Goal: Information Seeking & Learning: Learn about a topic

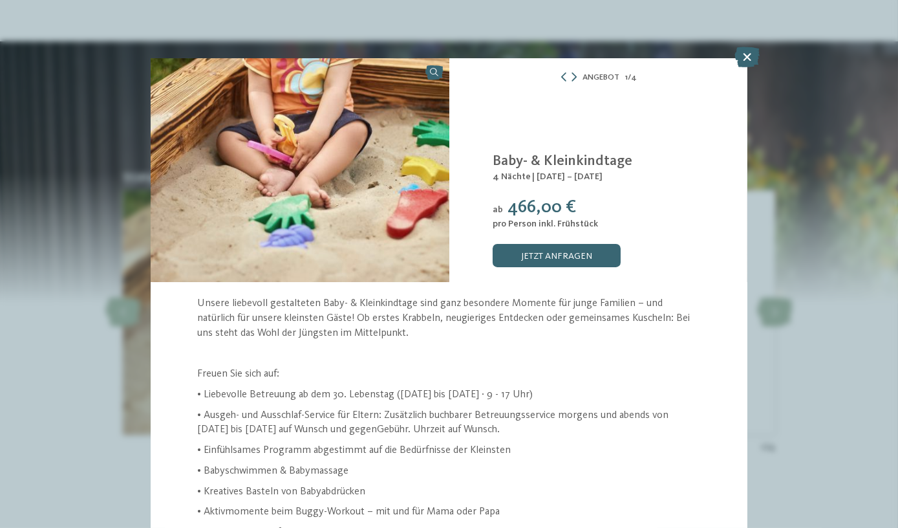
scroll to position [38, 0]
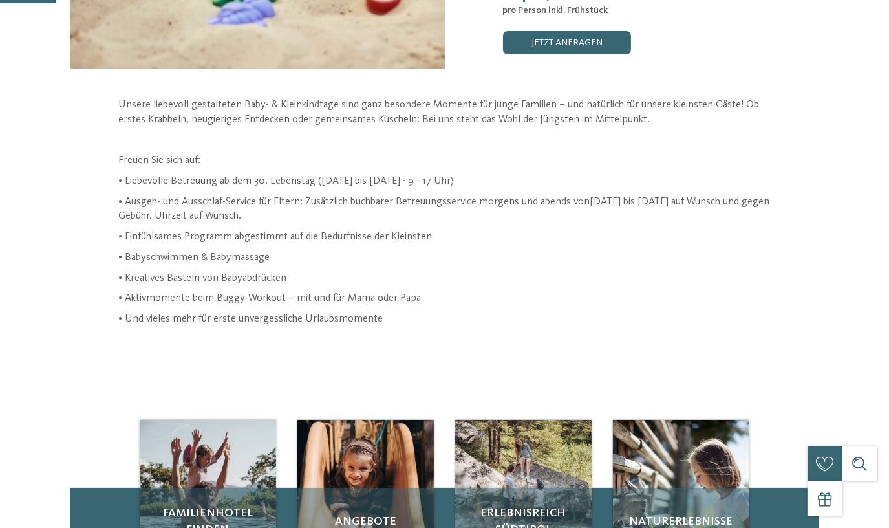
scroll to position [294, 0]
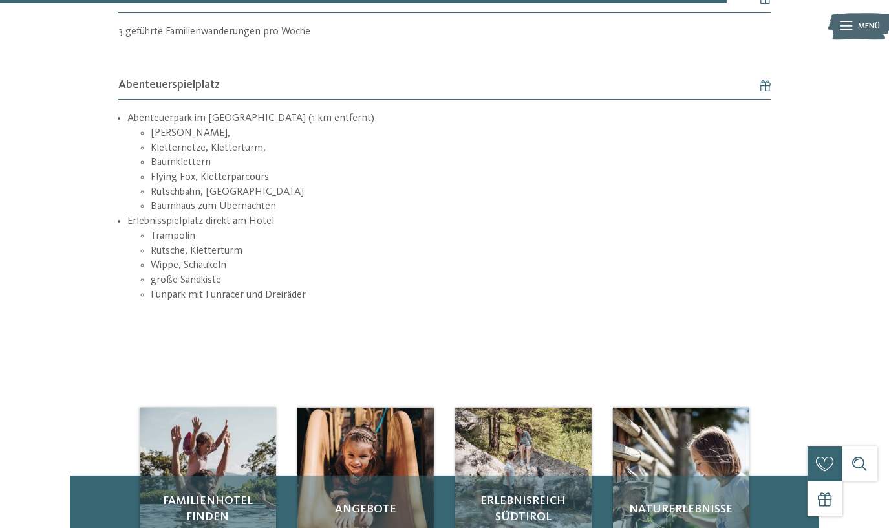
scroll to position [2233, 0]
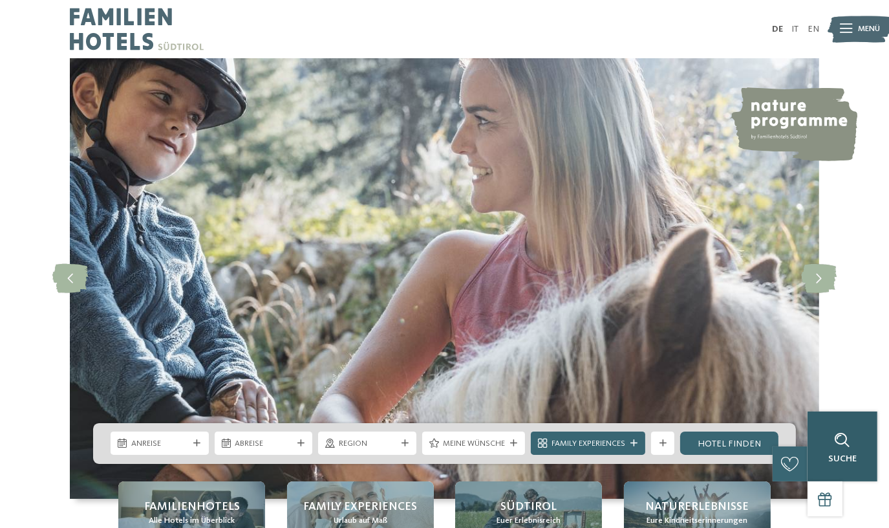
click at [856, 437] on div "Suche" at bounding box center [842, 446] width 70 height 70
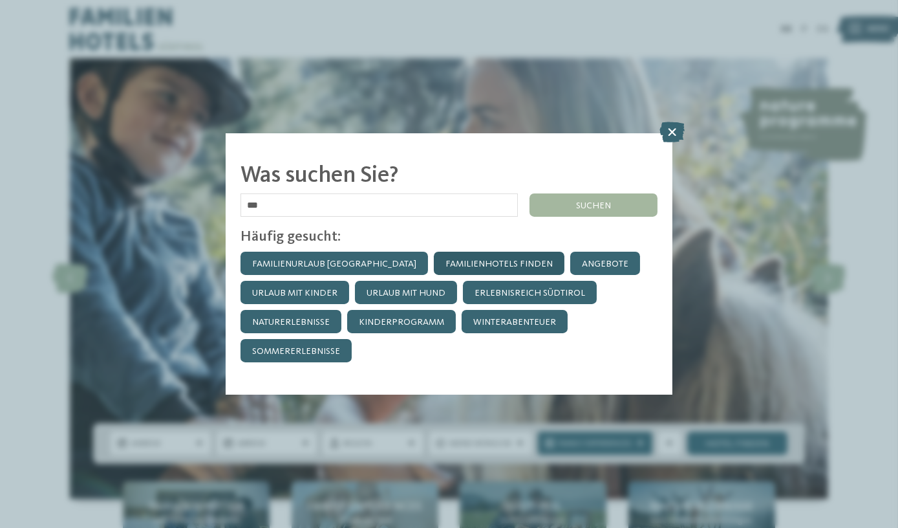
type input "***"
click input "******" at bounding box center [0, 0] width 0 height 0
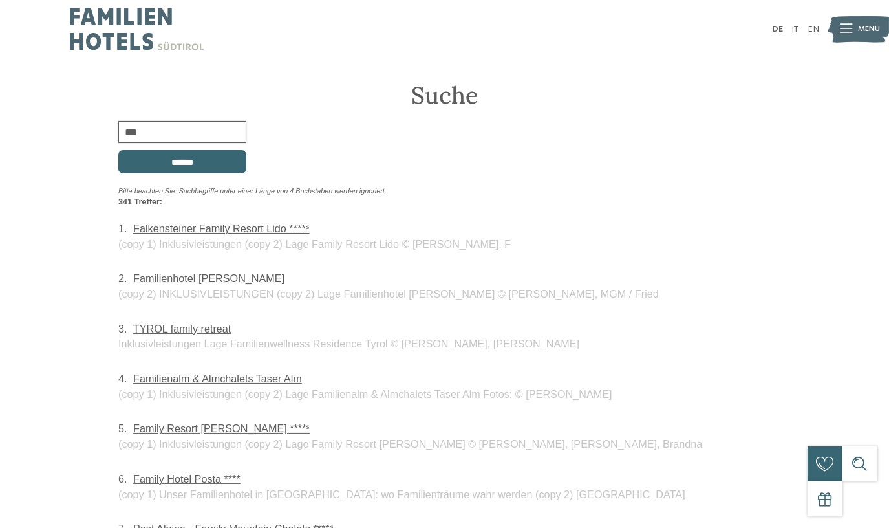
click at [167, 123] on input "***" at bounding box center [182, 132] width 128 height 22
type input "*****"
click at [118, 150] on input "******" at bounding box center [182, 161] width 128 height 23
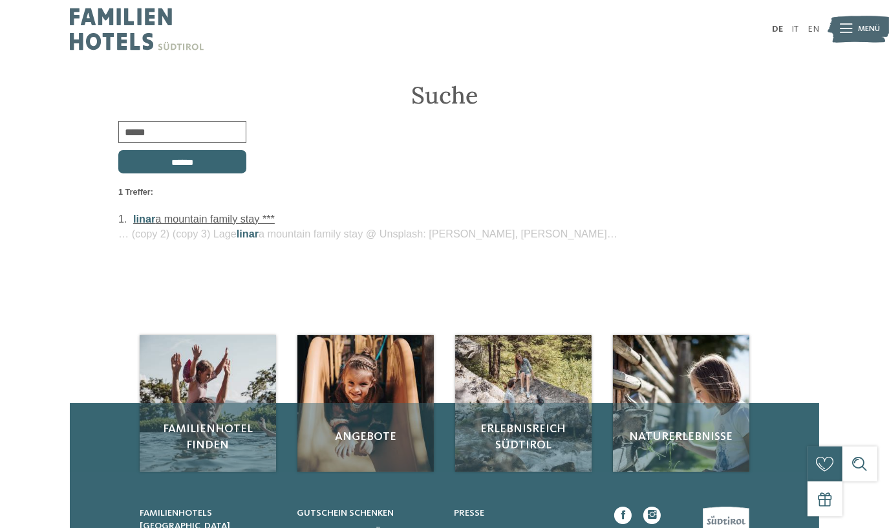
click at [209, 224] on div "1. linar a mountain family stay *** … (copy 2) (copy 3) Lage linar a mountain f…" at bounding box center [444, 226] width 652 height 30
click at [236, 217] on link "linar a mountain family stay ***" at bounding box center [204, 219] width 142 height 12
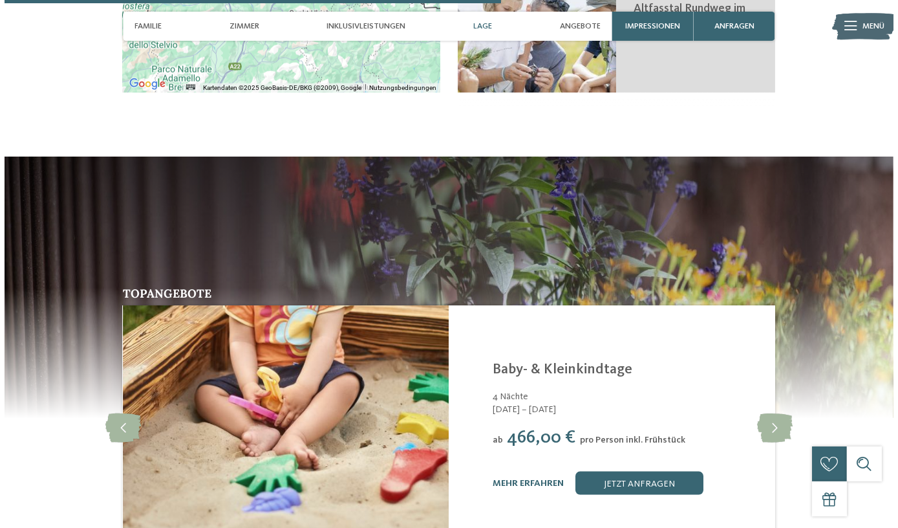
scroll to position [2292, 0]
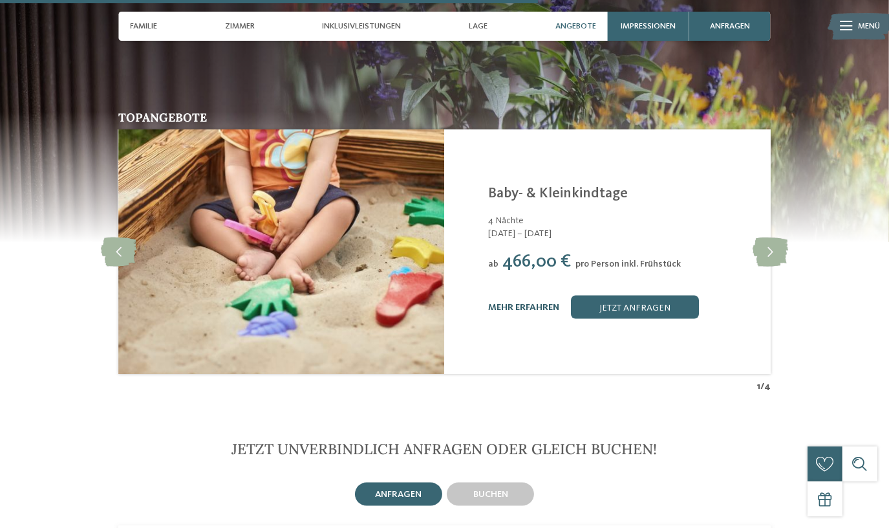
click at [531, 303] on link "mehr erfahren" at bounding box center [523, 307] width 71 height 9
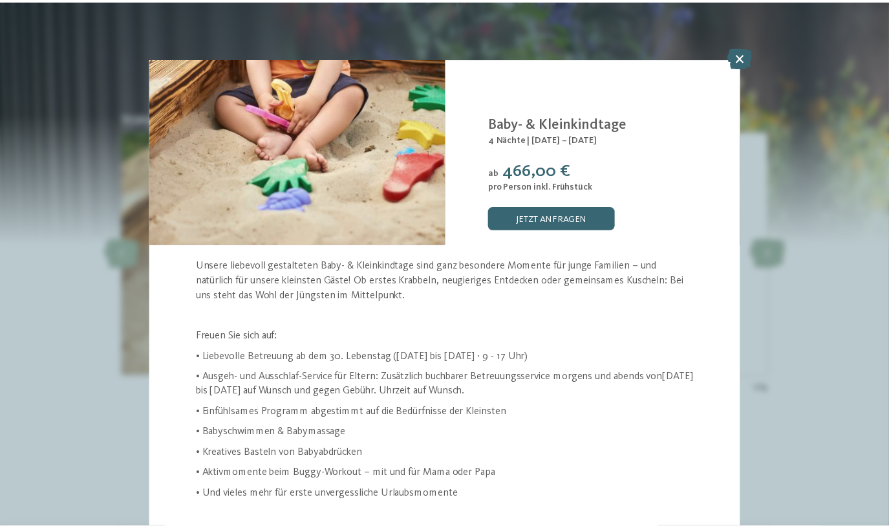
scroll to position [38, 0]
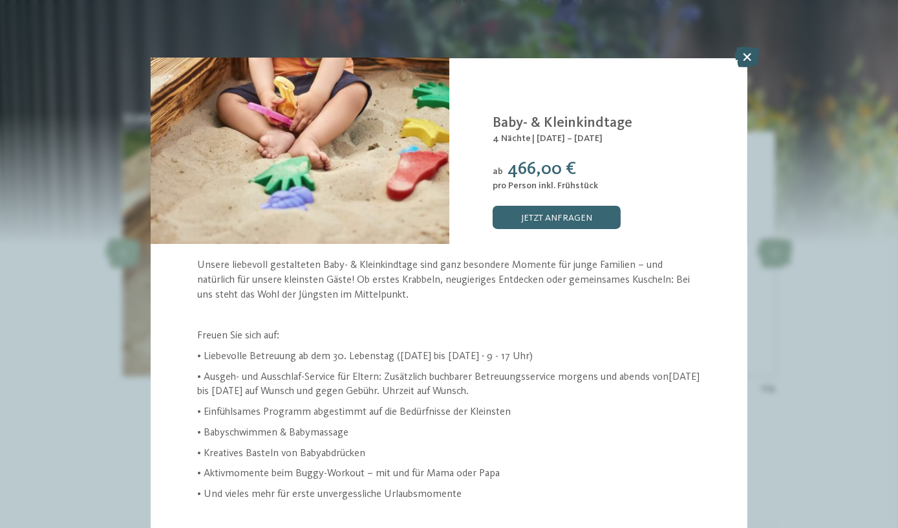
click at [756, 61] on icon at bounding box center [746, 57] width 25 height 21
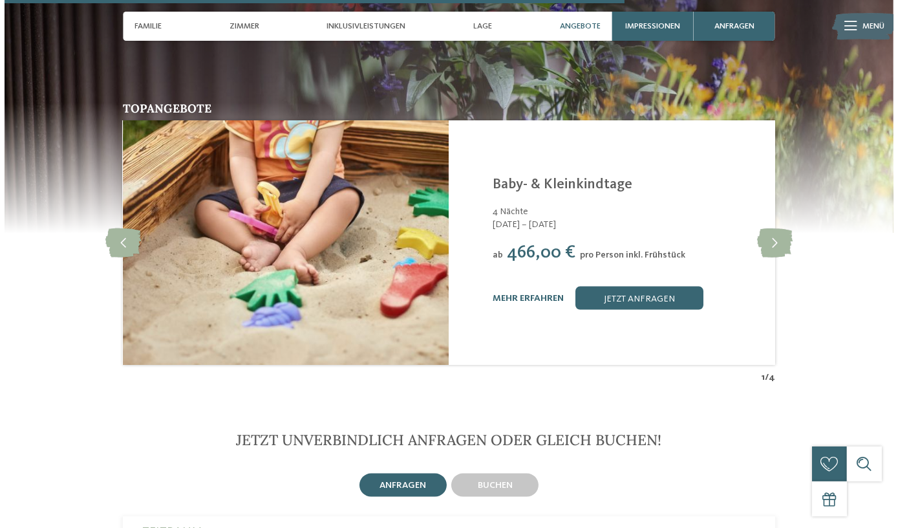
scroll to position [2292, 0]
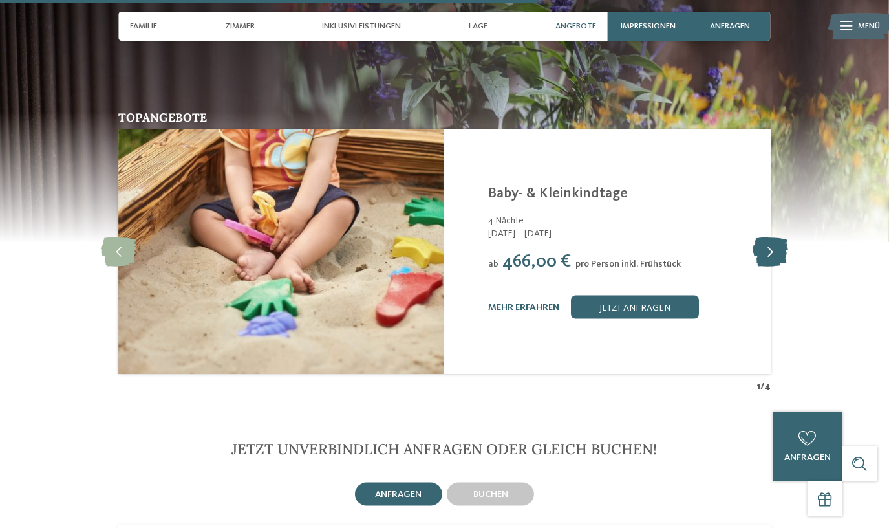
click at [769, 237] on icon at bounding box center [771, 251] width 36 height 29
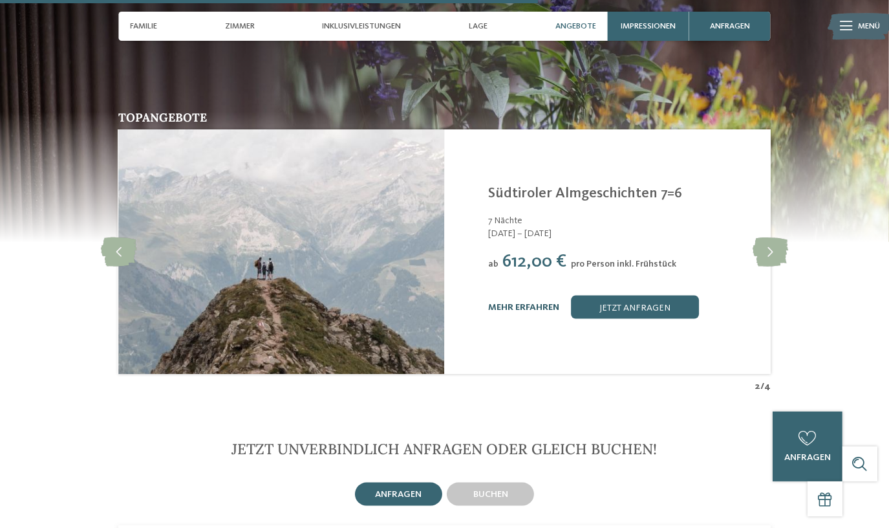
click at [530, 303] on link "mehr erfahren" at bounding box center [523, 307] width 71 height 9
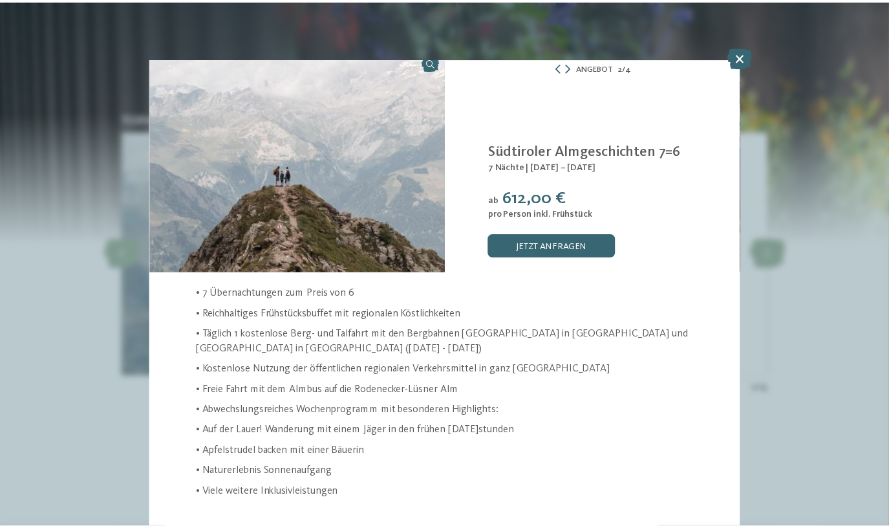
scroll to position [10, 0]
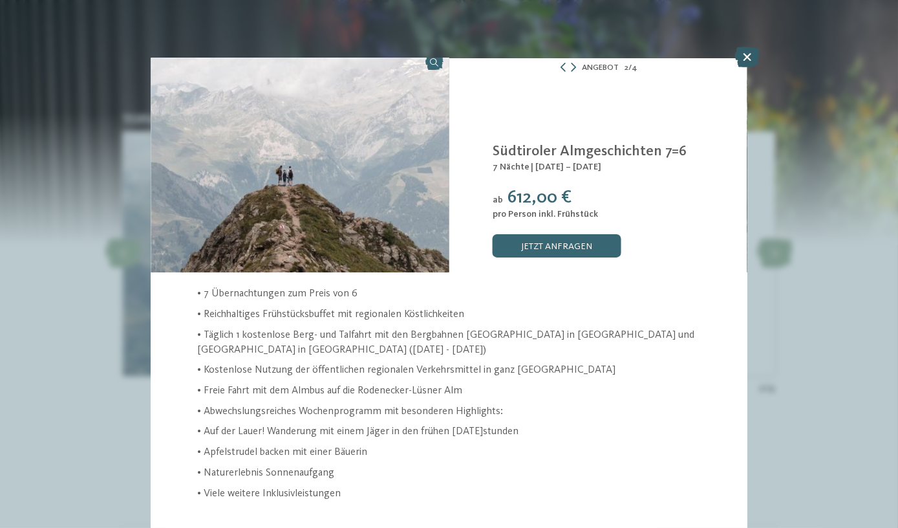
click at [747, 56] on icon at bounding box center [746, 57] width 25 height 21
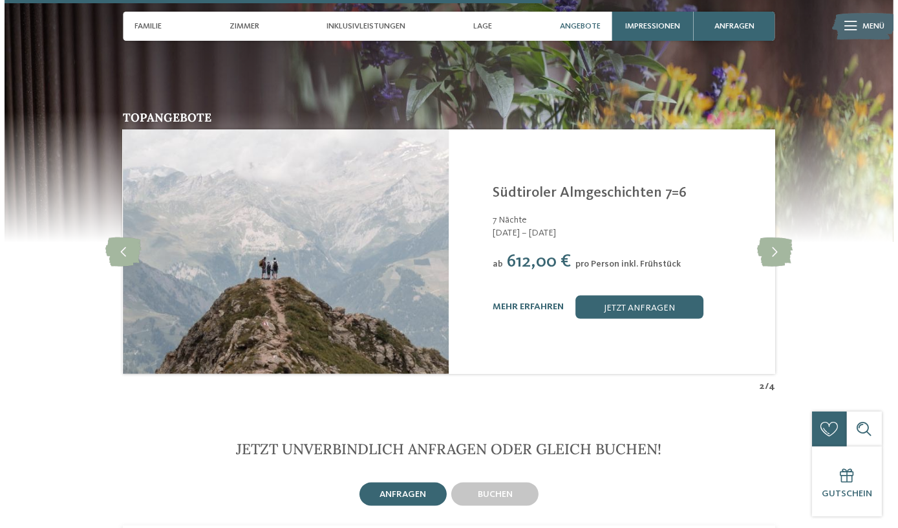
scroll to position [25, 0]
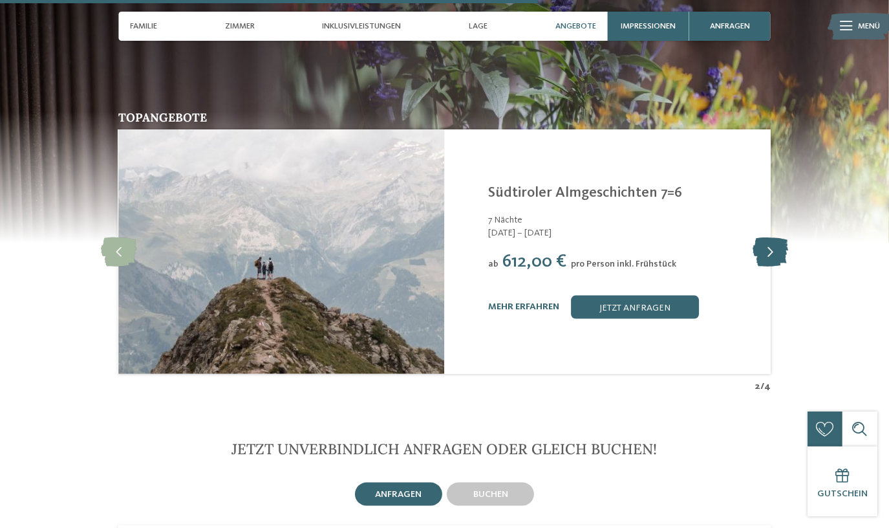
click at [767, 237] on icon at bounding box center [771, 251] width 36 height 29
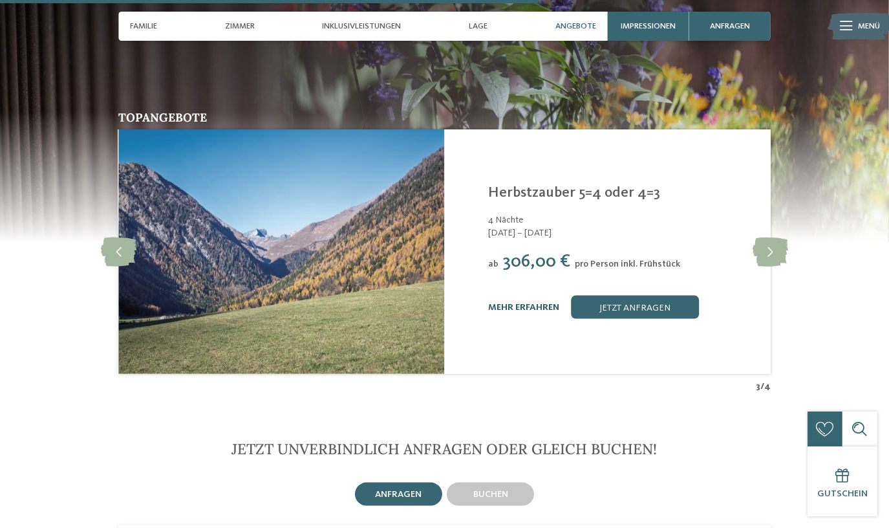
click at [518, 303] on link "mehr erfahren" at bounding box center [523, 307] width 71 height 9
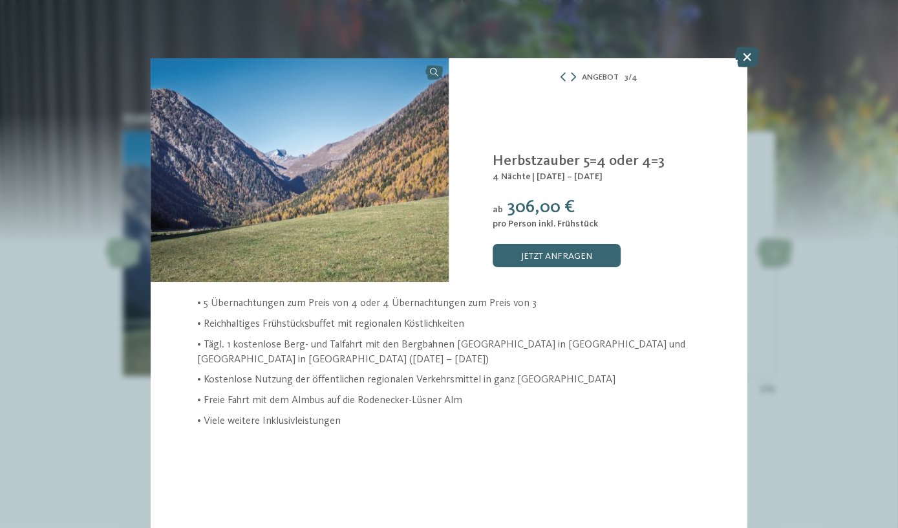
click at [751, 58] on icon at bounding box center [746, 57] width 25 height 21
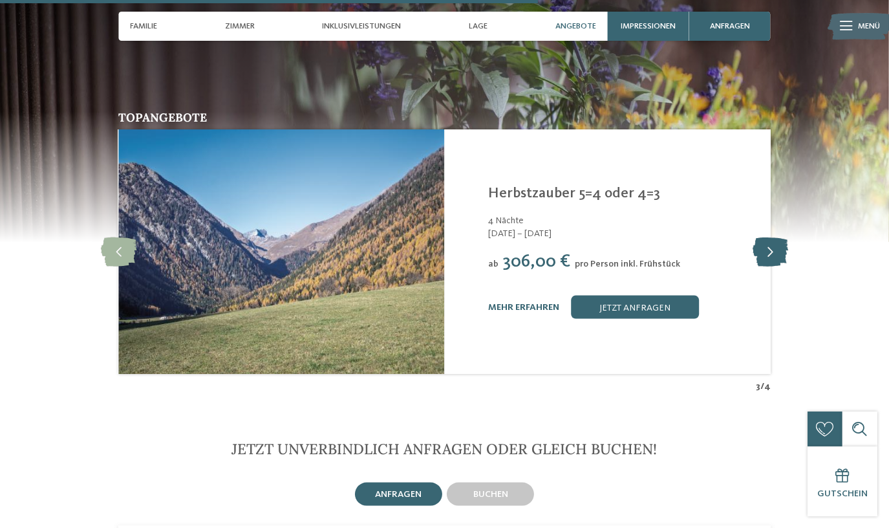
click at [774, 237] on icon at bounding box center [771, 251] width 36 height 29
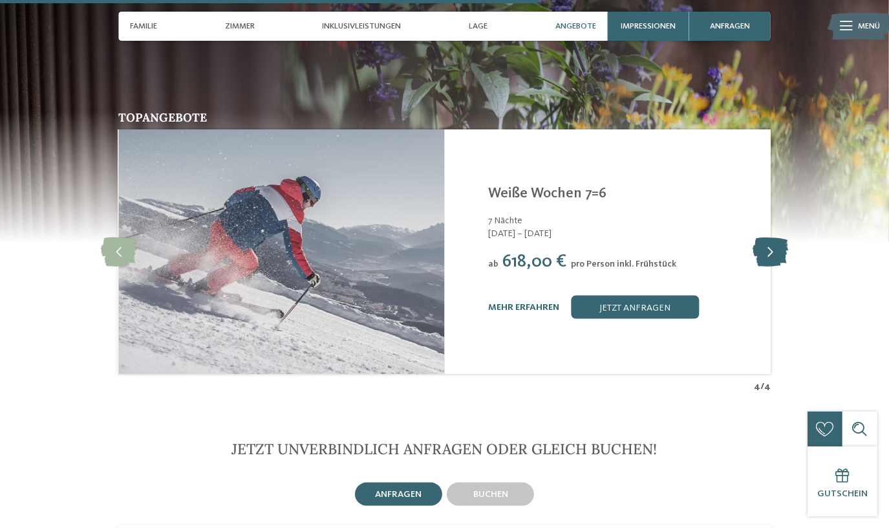
click at [774, 237] on icon at bounding box center [771, 251] width 36 height 29
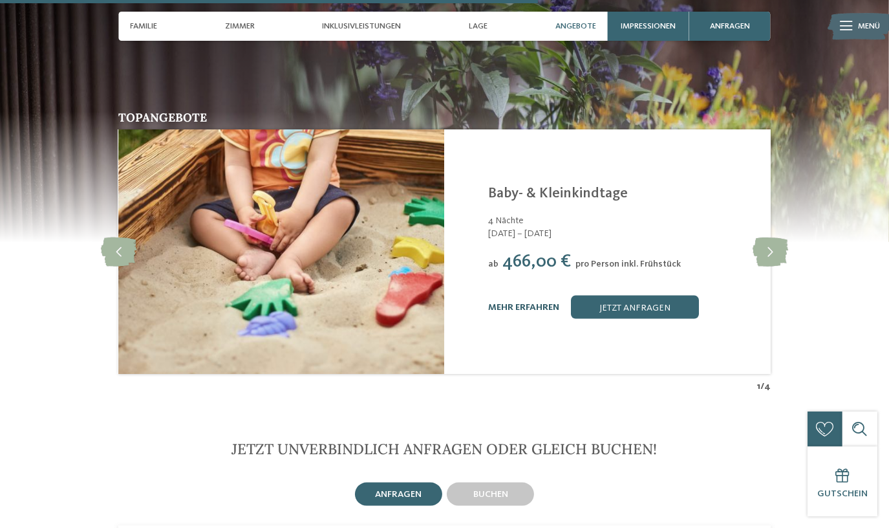
click at [536, 303] on link "mehr erfahren" at bounding box center [523, 307] width 71 height 9
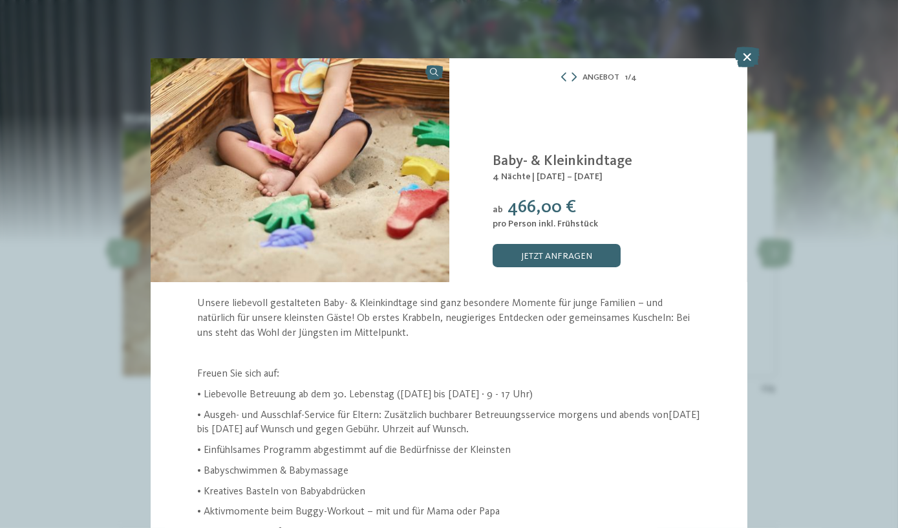
scroll to position [40, 0]
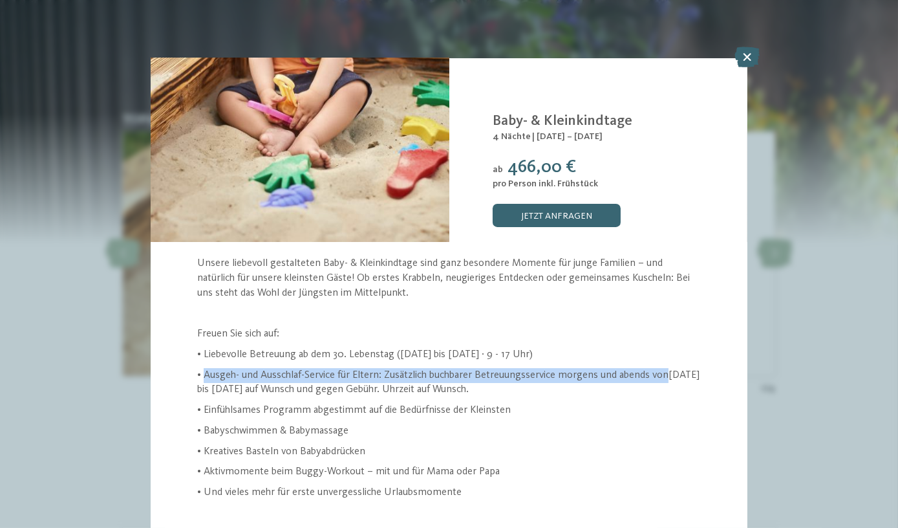
drag, startPoint x: 206, startPoint y: 369, endPoint x: 678, endPoint y: 368, distance: 472.6
click at [678, 368] on p "• Ausgeh- und Ausschlaf-Service für Eltern: Zusätzlich buchbarer Betreuungsserv…" at bounding box center [448, 382] width 503 height 29
drag, startPoint x: 678, startPoint y: 368, endPoint x: 686, endPoint y: 370, distance: 8.2
click at [686, 370] on p "• Ausgeh- und Ausschlaf-Service für Eltern: Zusätzlich buchbarer Betreuungsserv…" at bounding box center [448, 382] width 503 height 29
click at [670, 373] on p "• Ausgeh- und Ausschlaf-Service für Eltern: Zusätzlich buchbarer Betreuungsserv…" at bounding box center [448, 382] width 503 height 29
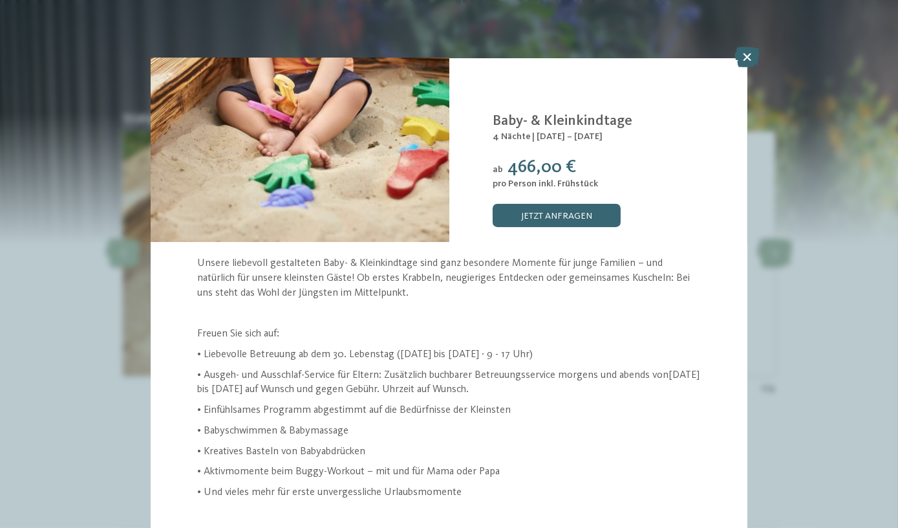
drag, startPoint x: 665, startPoint y: 371, endPoint x: 716, endPoint y: 371, distance: 50.4
click at [716, 371] on div "Unsere liebevoll gestalteten Baby- & Kleinkindtage sind ganz besondere Momente …" at bounding box center [449, 377] width 596 height 243
click at [751, 58] on icon at bounding box center [746, 57] width 25 height 21
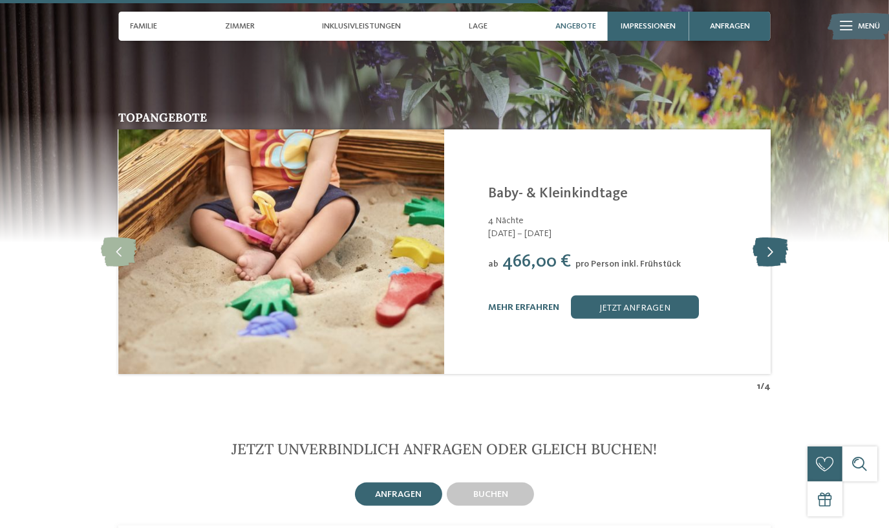
click at [773, 237] on icon at bounding box center [771, 251] width 36 height 29
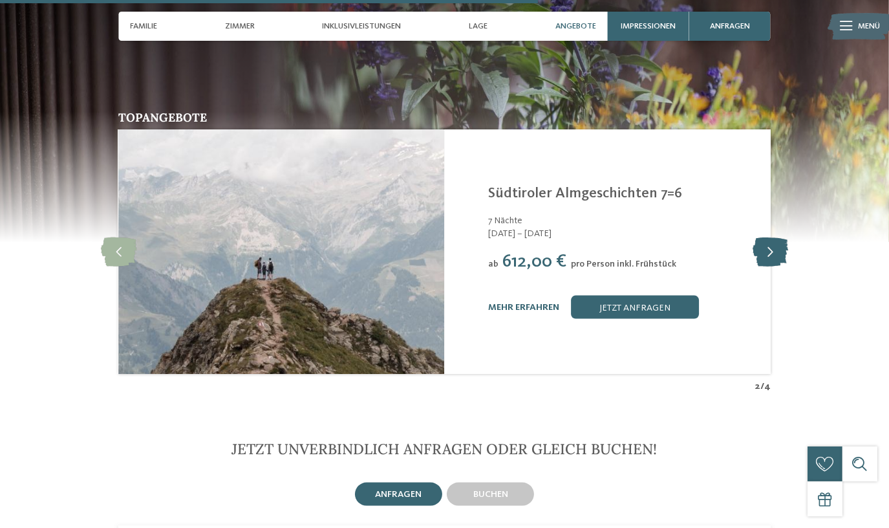
click at [773, 237] on icon at bounding box center [771, 251] width 36 height 29
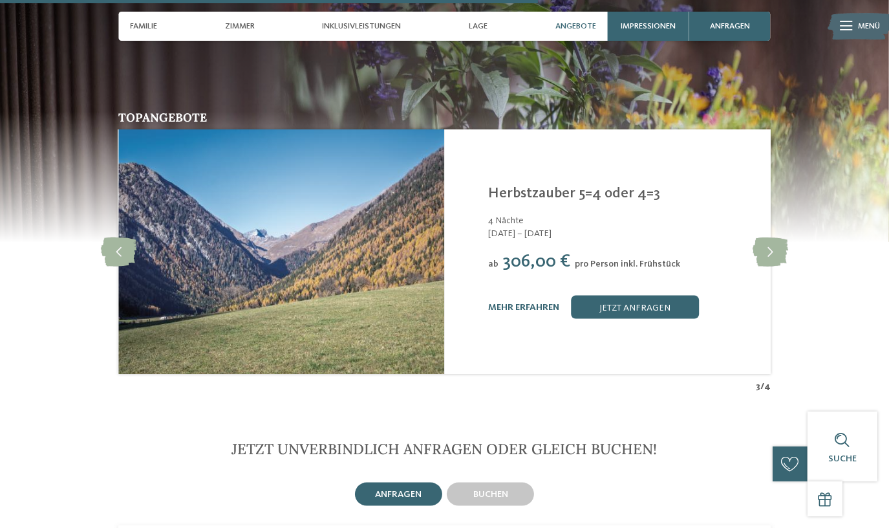
click at [548, 295] on div "mehr erfahren jetzt anfragen" at bounding box center [622, 306] width 268 height 23
click at [547, 303] on link "mehr erfahren" at bounding box center [523, 307] width 71 height 9
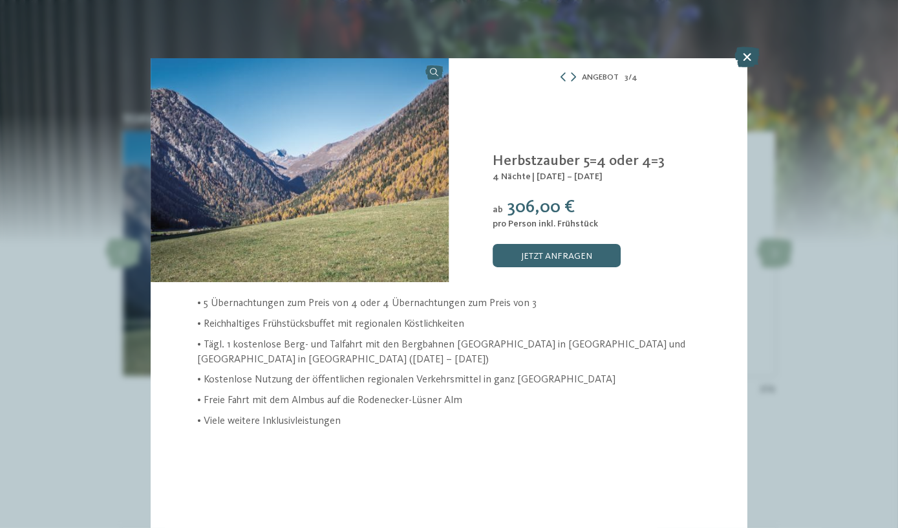
click at [745, 60] on icon at bounding box center [746, 57] width 25 height 21
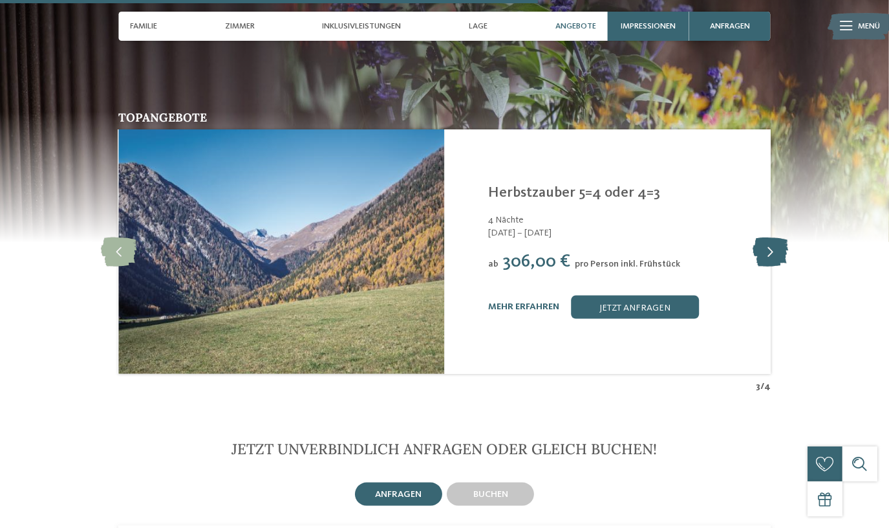
click at [769, 237] on icon at bounding box center [771, 251] width 36 height 29
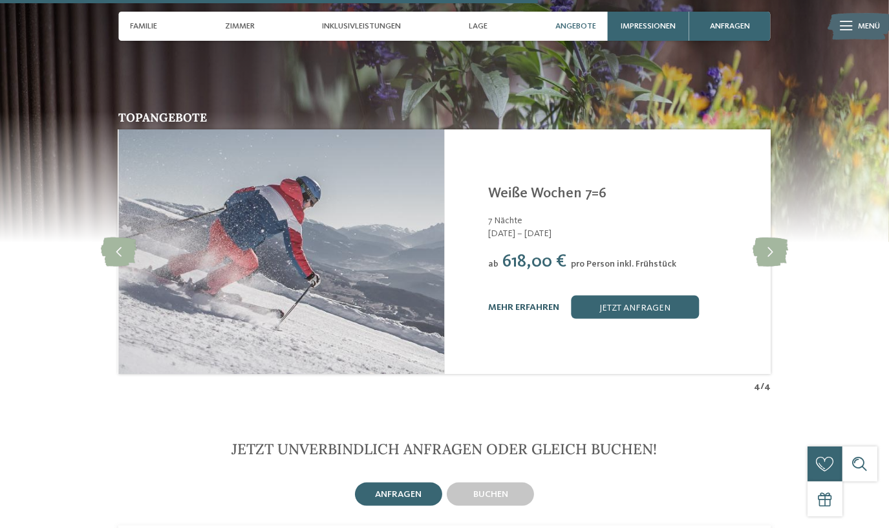
click at [526, 303] on link "mehr erfahren" at bounding box center [523, 307] width 71 height 9
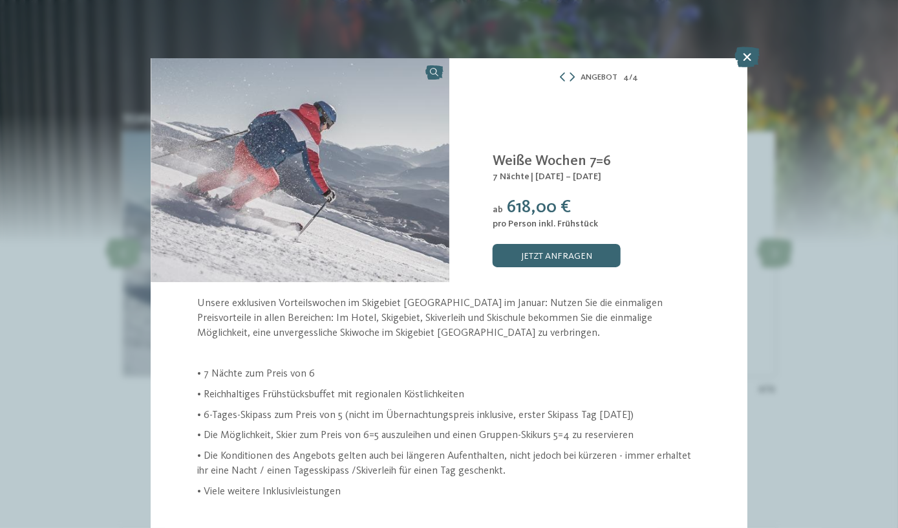
drag, startPoint x: 360, startPoint y: 468, endPoint x: 396, endPoint y: 476, distance: 37.0
click at [396, 476] on p "• Die Konditionen des Angebots gelten auch bei längeren Aufenthalten, nicht jed…" at bounding box center [448, 463] width 503 height 29
click at [390, 473] on p "• Die Konditionen des Angebots gelten auch bei längeren Aufenthalten, nicht jed…" at bounding box center [448, 463] width 503 height 29
drag, startPoint x: 363, startPoint y: 467, endPoint x: 407, endPoint y: 467, distance: 44.0
click at [407, 467] on p "• Die Konditionen des Angebots gelten auch bei längeren Aufenthalten, nicht jed…" at bounding box center [448, 463] width 503 height 29
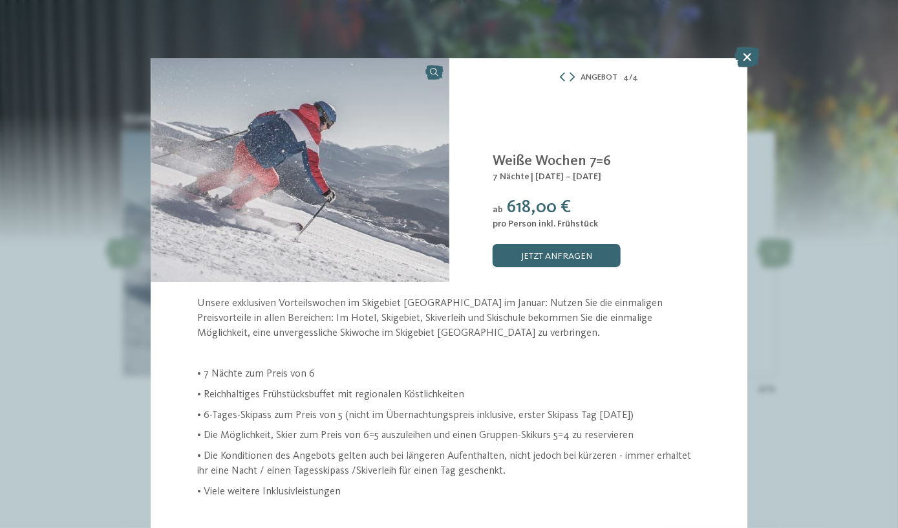
drag, startPoint x: 407, startPoint y: 467, endPoint x: 340, endPoint y: 427, distance: 78.3
click at [342, 427] on div "Unsere exklusiven Vorteilswochen im Skigebiet [GEOGRAPHIC_DATA] im Januar: Nutz…" at bounding box center [448, 397] width 503 height 202
click at [197, 468] on p "• Die Konditionen des Angebots gelten auch bei längeren Aufenthalten, nicht jed…" at bounding box center [448, 463] width 503 height 29
click at [202, 469] on p "• Die Konditionen des Angebots gelten auch bei längeren Aufenthalten, nicht jed…" at bounding box center [448, 463] width 503 height 29
drag, startPoint x: 202, startPoint y: 469, endPoint x: 247, endPoint y: 477, distance: 45.3
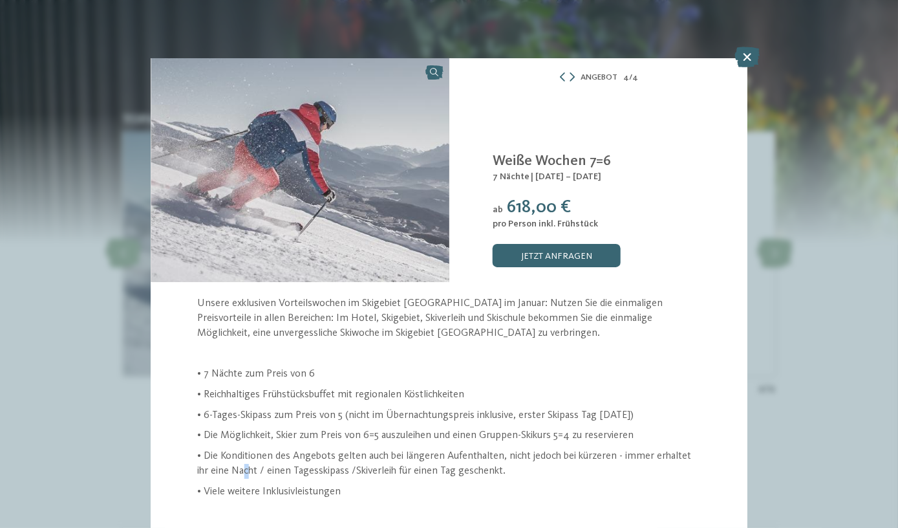
click at [247, 477] on p "• Die Konditionen des Angebots gelten auch bei längeren Aufenthalten, nicht jed…" at bounding box center [448, 463] width 503 height 29
click at [560, 75] on icon at bounding box center [562, 76] width 9 height 9
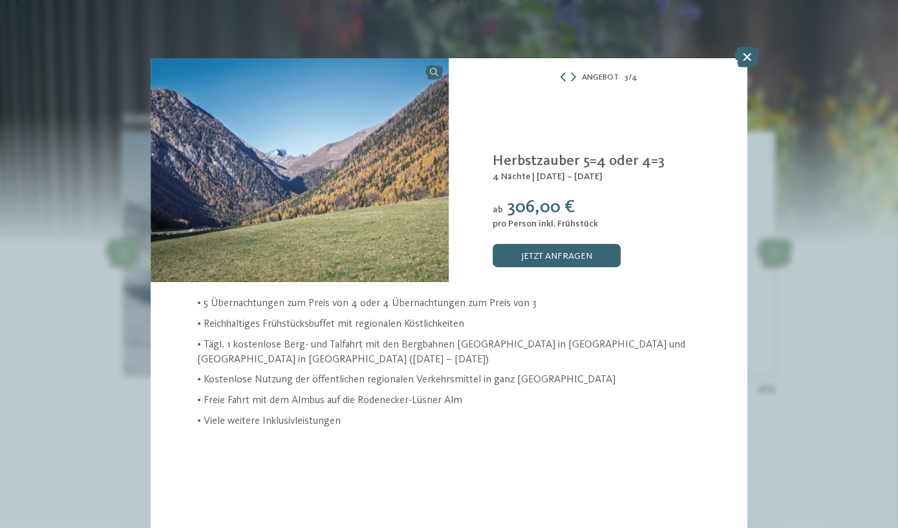
click at [560, 75] on icon at bounding box center [563, 76] width 9 height 9
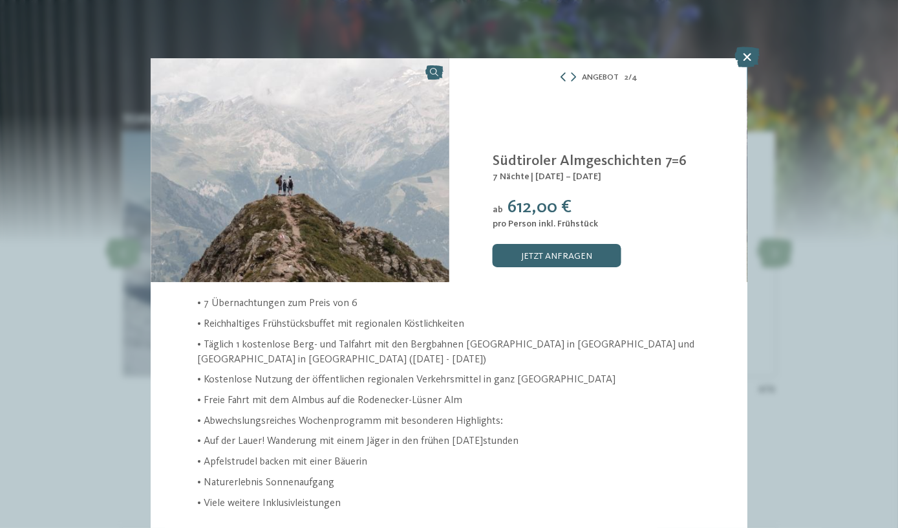
click at [560, 75] on icon at bounding box center [563, 76] width 9 height 9
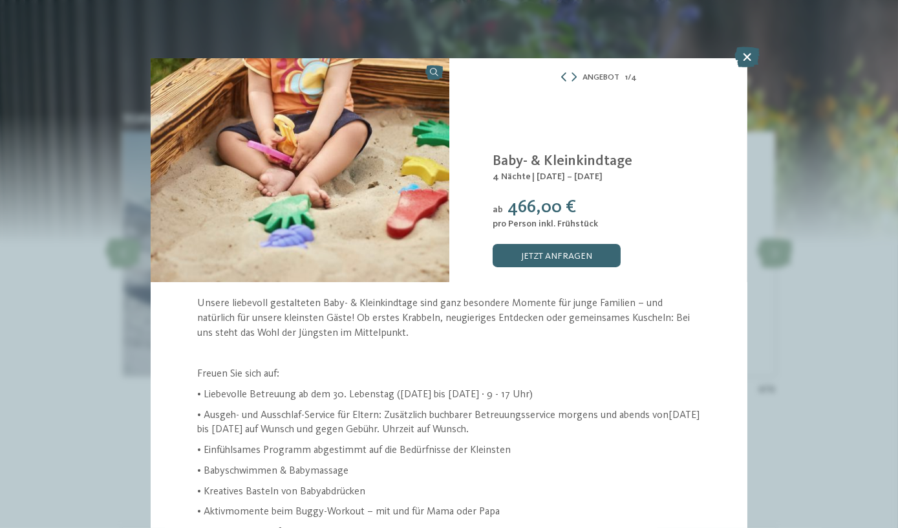
click at [560, 75] on icon at bounding box center [563, 76] width 9 height 9
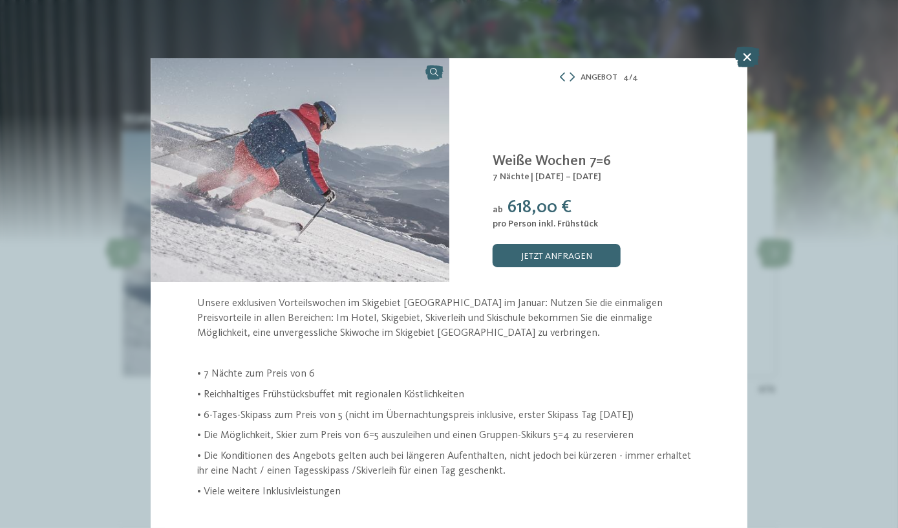
click at [751, 58] on icon at bounding box center [746, 57] width 25 height 21
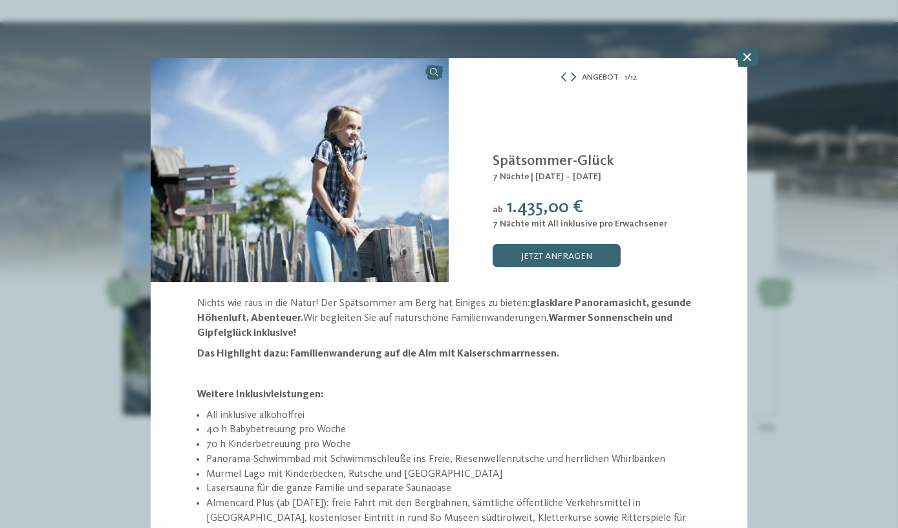
scroll to position [169, 0]
